Goal: Check status: Check status

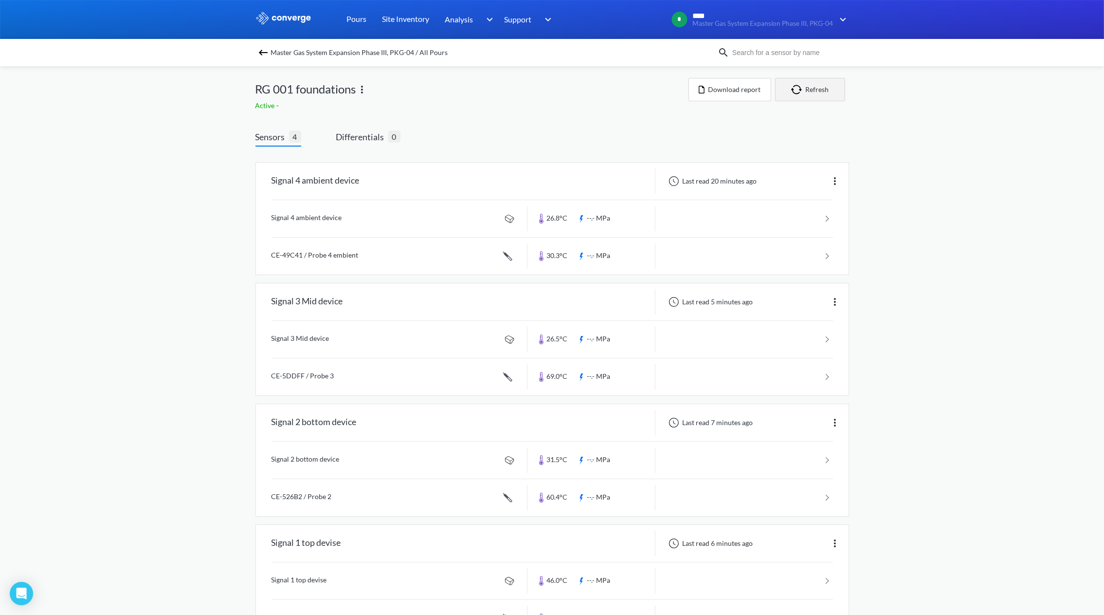
click at [805, 92] on button "Refresh" at bounding box center [810, 89] width 70 height 23
click at [814, 90] on button "Refresh" at bounding box center [810, 89] width 70 height 23
click at [795, 85] on img "button" at bounding box center [798, 90] width 15 height 10
click at [819, 93] on button "Refresh" at bounding box center [810, 89] width 70 height 23
click at [811, 90] on button "Refresh" at bounding box center [810, 89] width 70 height 23
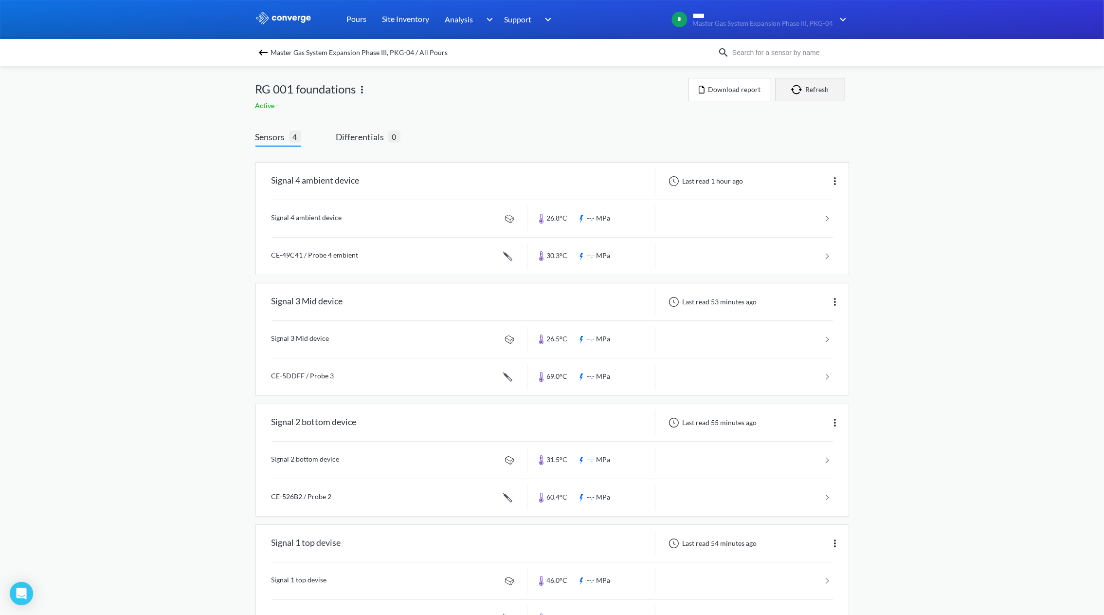
click at [822, 90] on button "Refresh" at bounding box center [810, 89] width 70 height 23
click at [806, 88] on button "Refresh" at bounding box center [810, 89] width 70 height 23
click at [824, 92] on button "Refresh" at bounding box center [810, 89] width 70 height 23
click at [821, 90] on button "Refresh" at bounding box center [810, 89] width 70 height 23
click at [821, 93] on button "Refresh" at bounding box center [810, 89] width 70 height 23
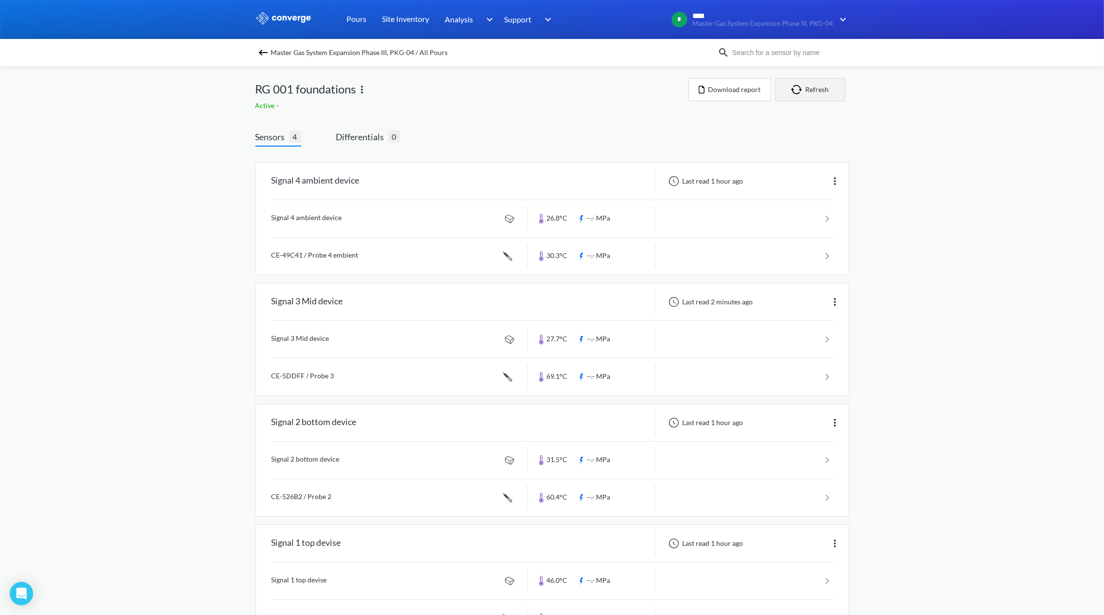
click at [811, 88] on button "Refresh" at bounding box center [810, 89] width 70 height 23
click at [818, 87] on button "Refresh" at bounding box center [810, 89] width 70 height 23
click at [819, 84] on button "Refresh" at bounding box center [810, 89] width 70 height 23
click at [816, 91] on button "Refresh" at bounding box center [810, 89] width 70 height 23
click at [811, 86] on button "Refresh" at bounding box center [810, 89] width 70 height 23
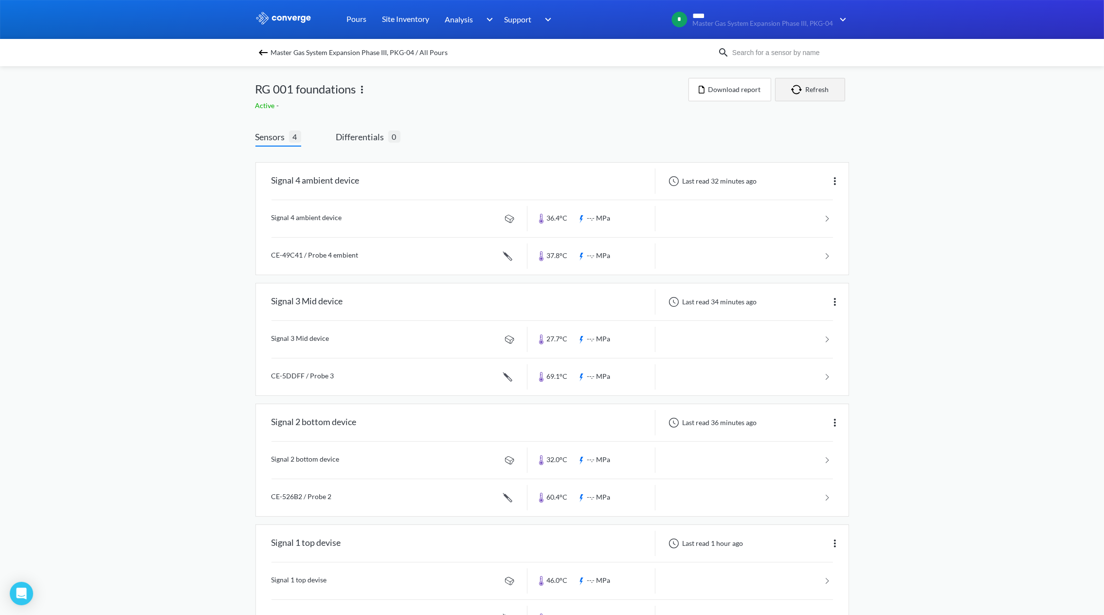
click at [807, 91] on button "Refresh" at bounding box center [810, 89] width 70 height 23
click at [810, 87] on button "Refresh" at bounding box center [810, 89] width 70 height 23
click at [805, 90] on button "Refresh" at bounding box center [810, 89] width 70 height 23
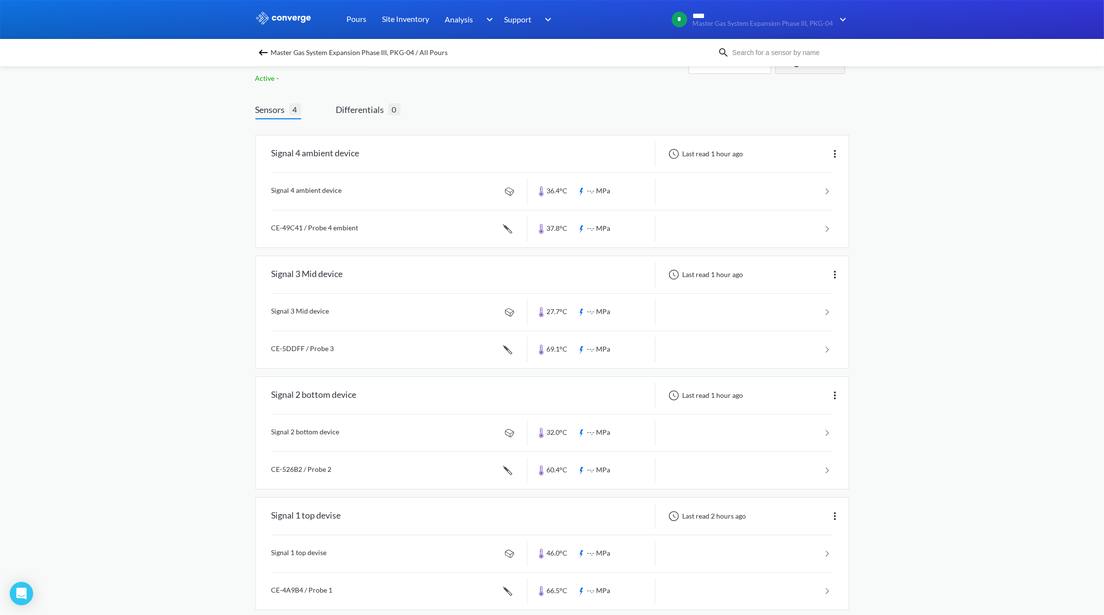
scroll to position [42, 0]
